Goal: Task Accomplishment & Management: Manage account settings

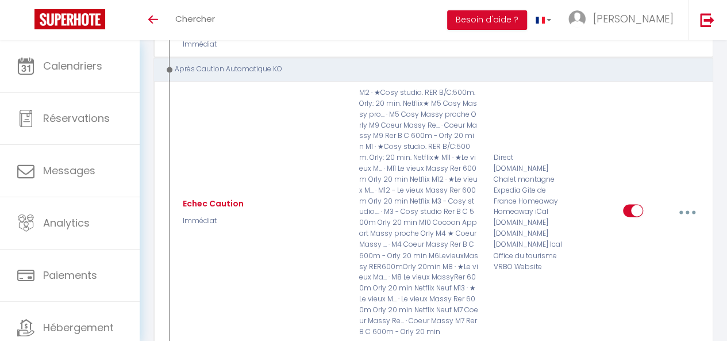
scroll to position [3057, 0]
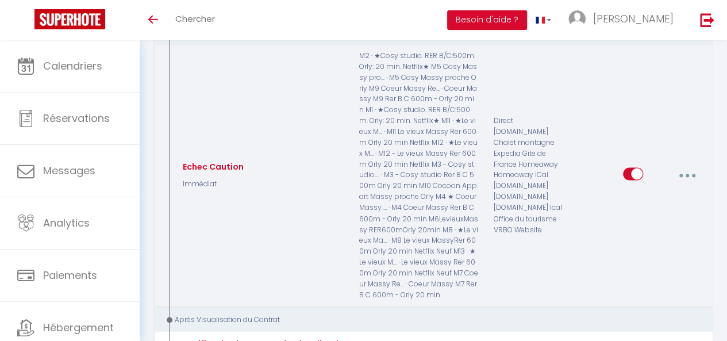
click at [685, 164] on button "button" at bounding box center [687, 175] width 30 height 22
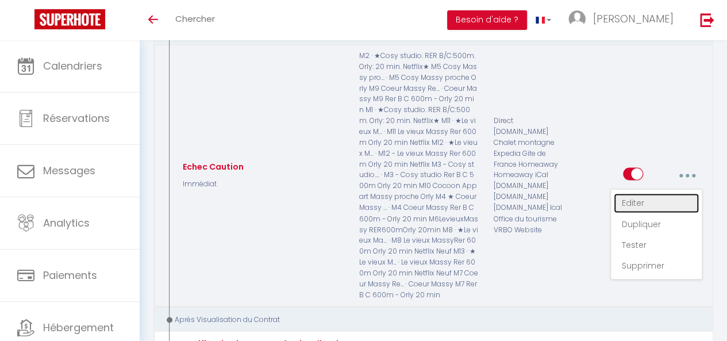
click at [647, 193] on link "Editer" at bounding box center [656, 203] width 85 height 20
type input "Echec Caution"
select select "13"
select select "Immédiat"
select select "if_deposit_not_paid"
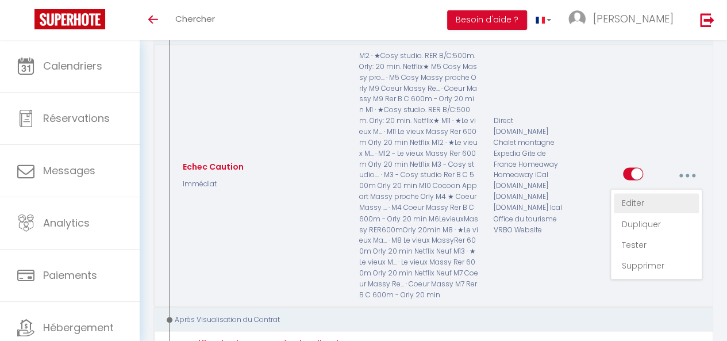
checkbox input "true"
checkbox input "false"
radio input "true"
type input "Echec caution [BOOKING:ID]"
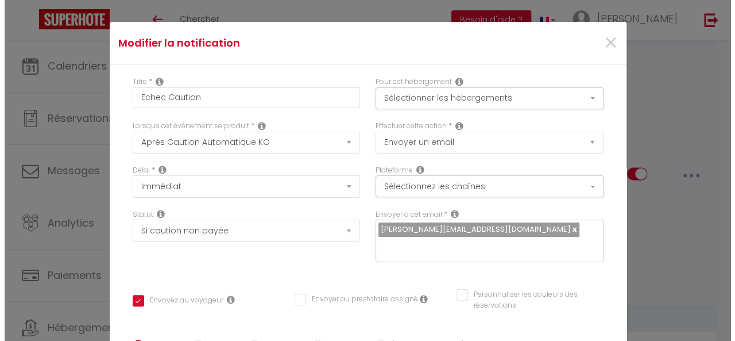
scroll to position [3019, 0]
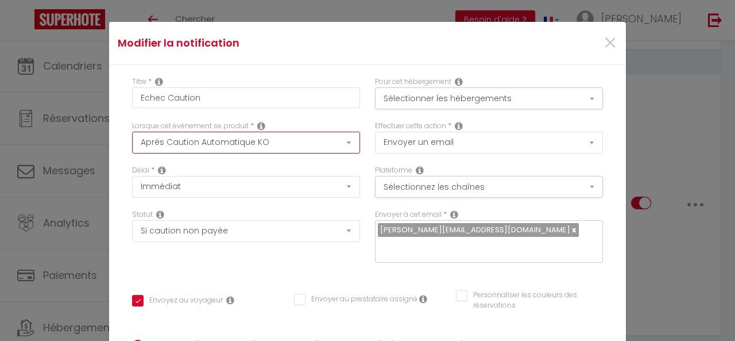
click at [337, 148] on select "Après la réservation Avant Checkin (à partir de 12h00) Après Checkin (à partir …" at bounding box center [246, 143] width 228 height 22
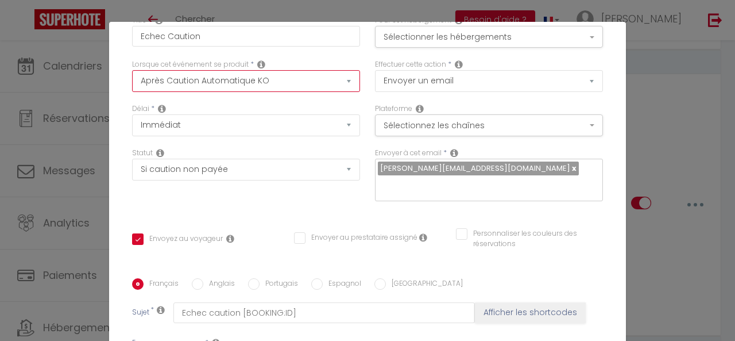
scroll to position [61, 0]
click at [333, 82] on select "Après la réservation Avant Checkin (à partir de 12h00) Après Checkin (à partir …" at bounding box center [246, 82] width 228 height 22
select select "11"
click at [132, 71] on select "Après la réservation Avant Checkin (à partir de 12h00) Après Checkin (à partir …" at bounding box center [246, 82] width 228 height 22
checkbox input "true"
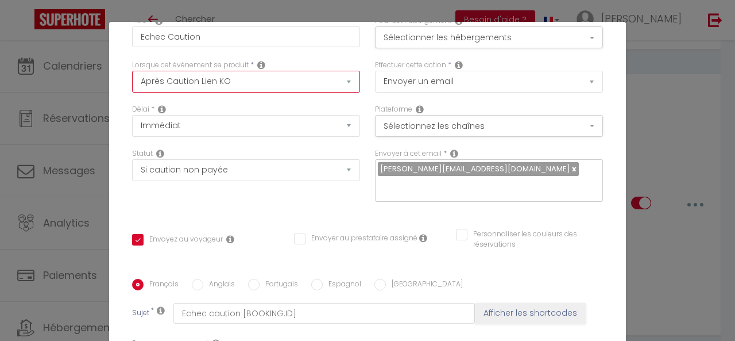
checkbox input "false"
click at [349, 197] on div "Titre * Echec Caution Pour cet hébergement Sélectionner les hébergements Tous l…" at bounding box center [367, 279] width 517 height 550
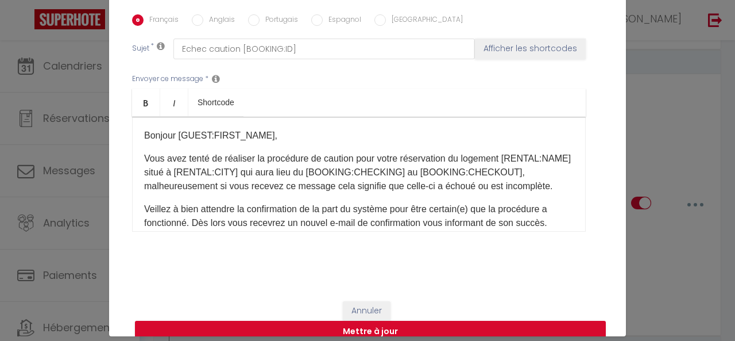
scroll to position [44, 0]
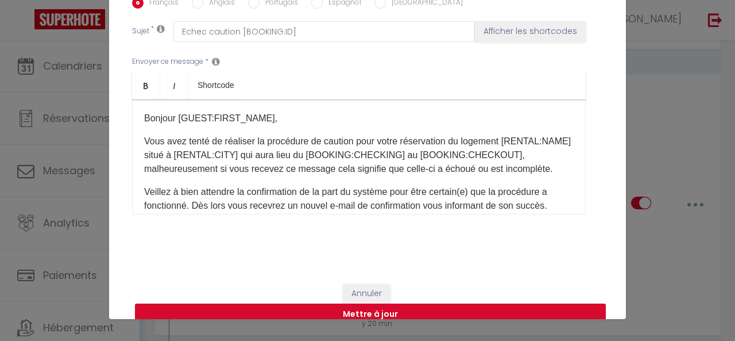
click at [365, 303] on button "Mettre à jour" at bounding box center [370, 314] width 471 height 22
checkbox input "true"
checkbox input "false"
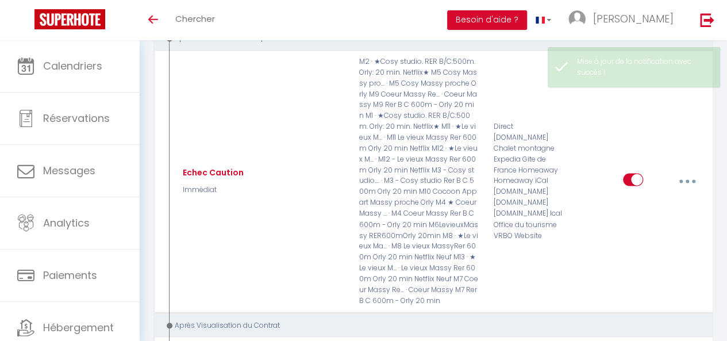
scroll to position [3289, 0]
